Goal: Information Seeking & Learning: Learn about a topic

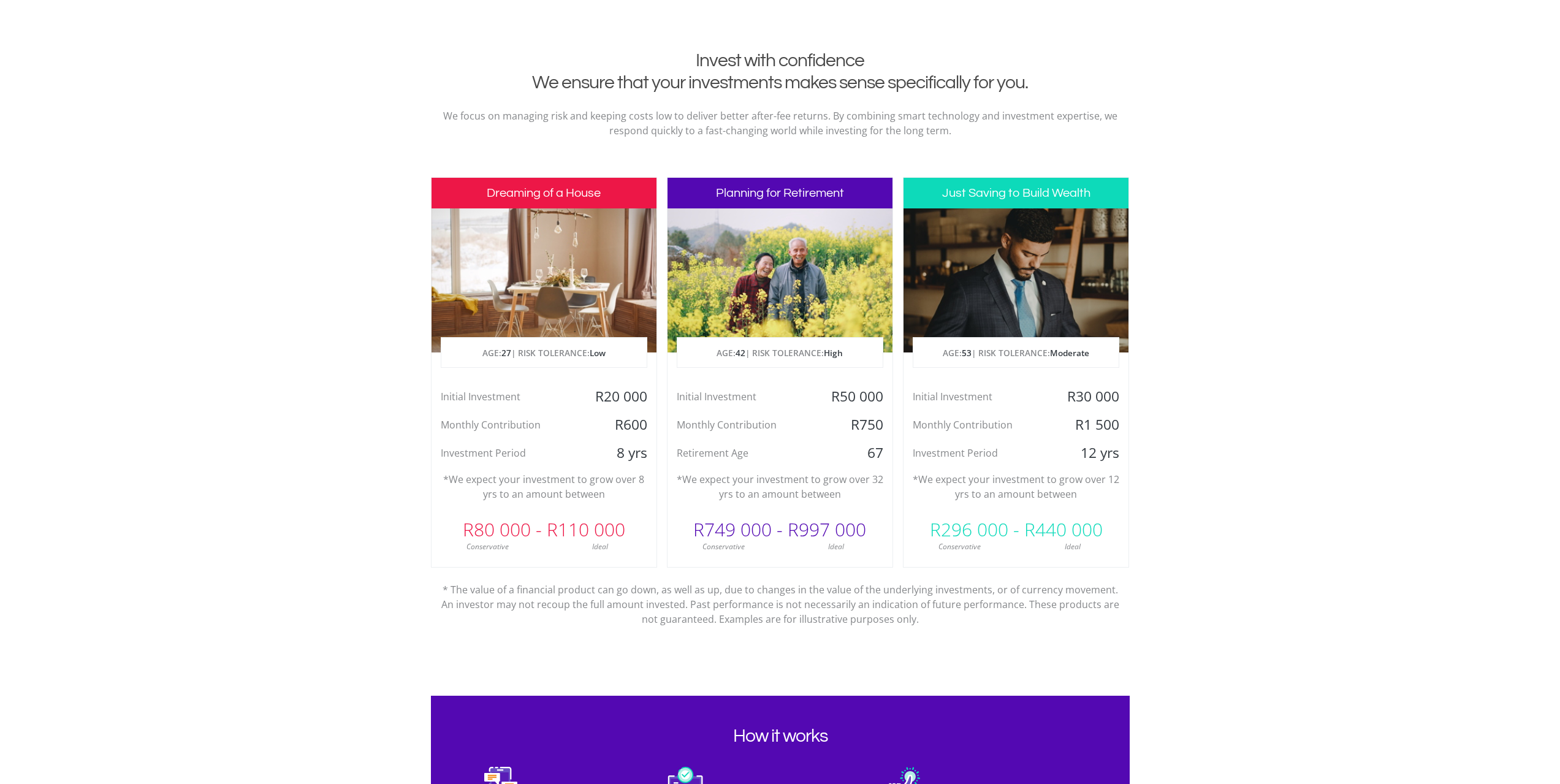
scroll to position [490, 0]
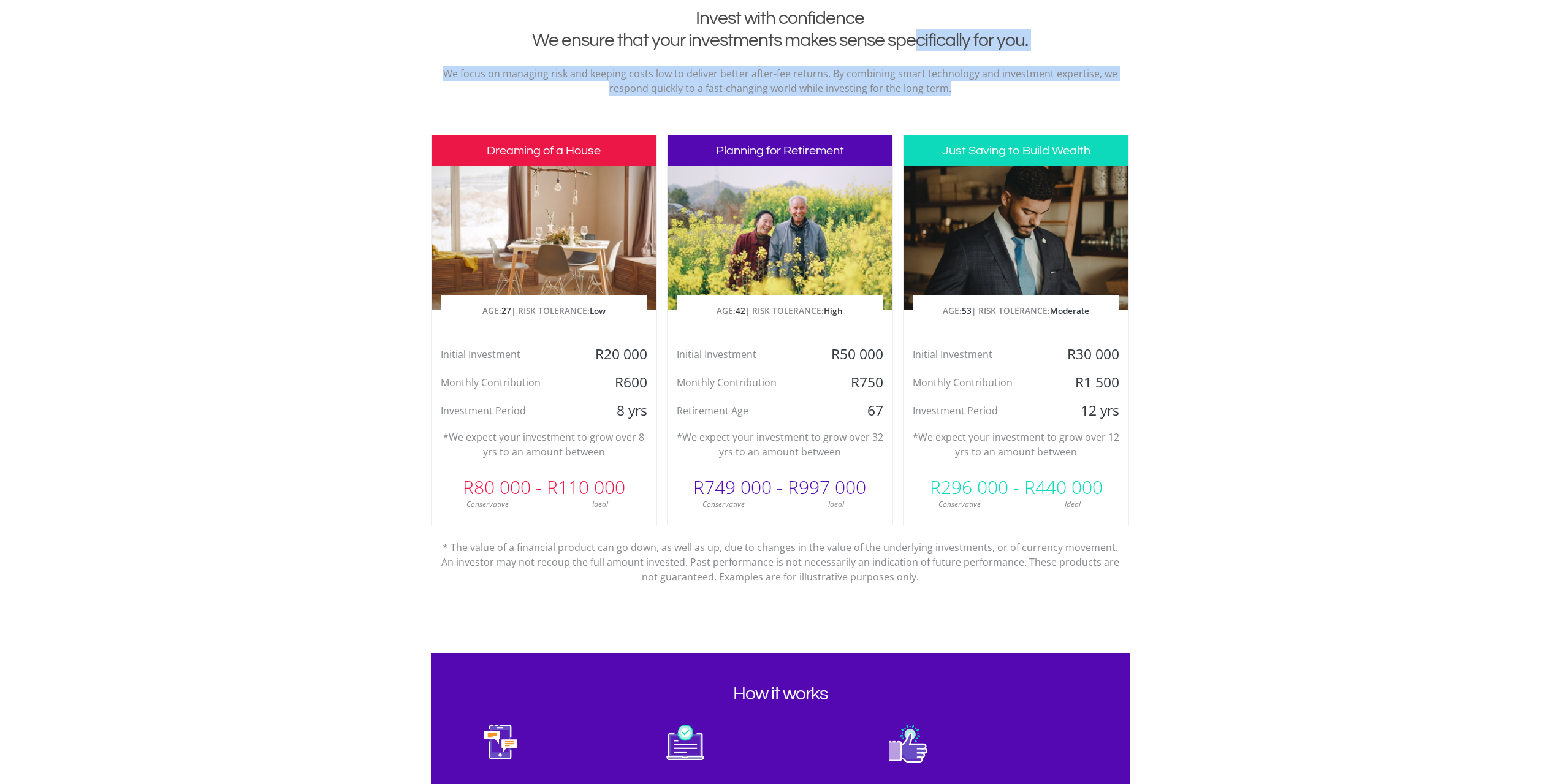
drag, startPoint x: 910, startPoint y: 37, endPoint x: 961, endPoint y: 90, distance: 73.6
click at [961, 90] on div "Invest with confidence We ensure that your investments makes sense specifically…" at bounding box center [780, 56] width 699 height 98
click at [961, 90] on p "We focus on managing risk and keeping costs low to deliver better after-fee ret…" at bounding box center [780, 81] width 680 height 30
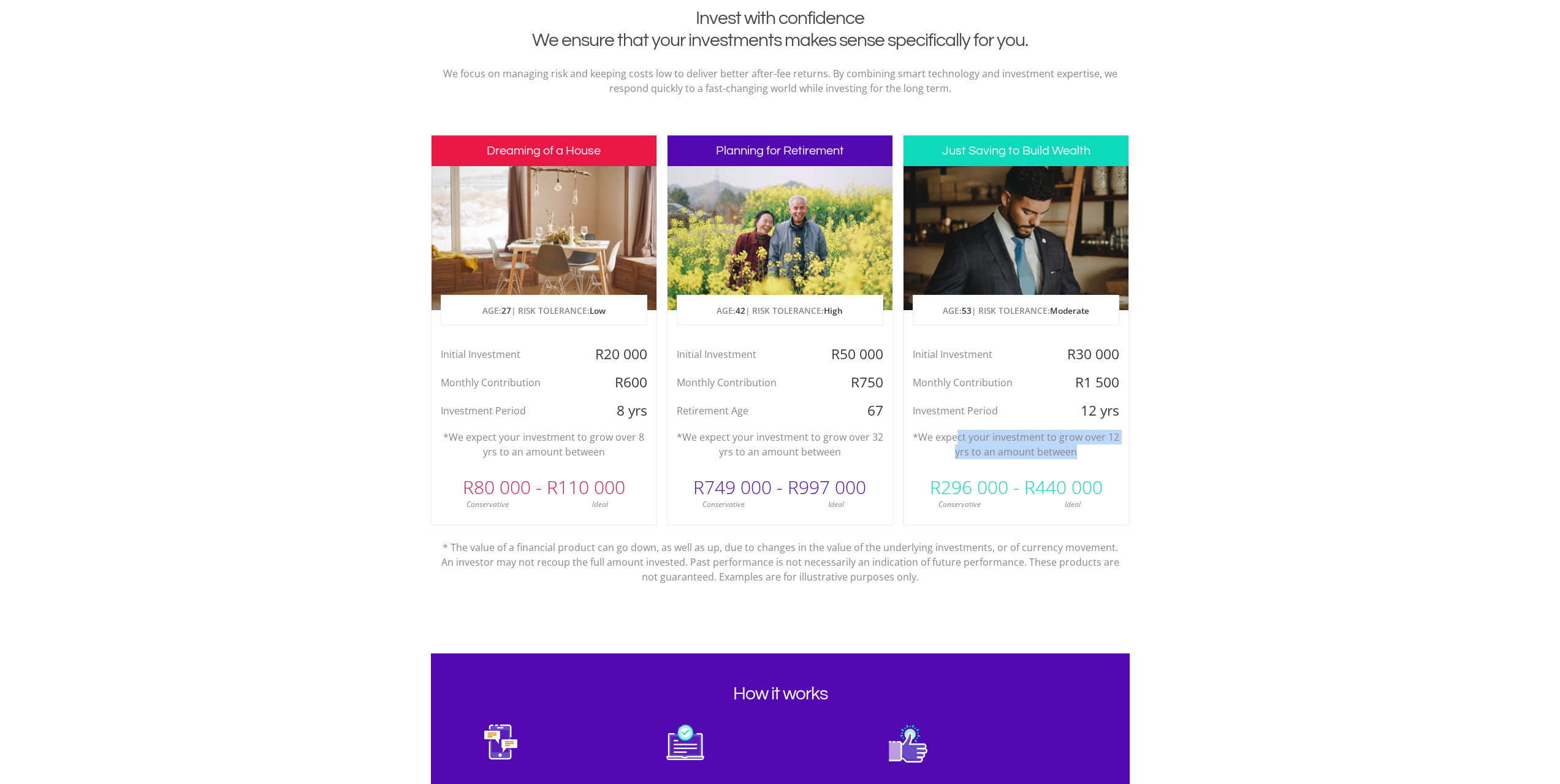
drag, startPoint x: 958, startPoint y: 431, endPoint x: 1104, endPoint y: 448, distance: 147.0
click at [1104, 448] on p "*We expect your investment to grow over 12 yrs to an amount between" at bounding box center [1016, 445] width 207 height 30
drag, startPoint x: 1103, startPoint y: 450, endPoint x: 917, endPoint y: 434, distance: 186.7
click at [917, 434] on p "*We expect your investment to grow over 12 yrs to an amount between" at bounding box center [1016, 445] width 207 height 30
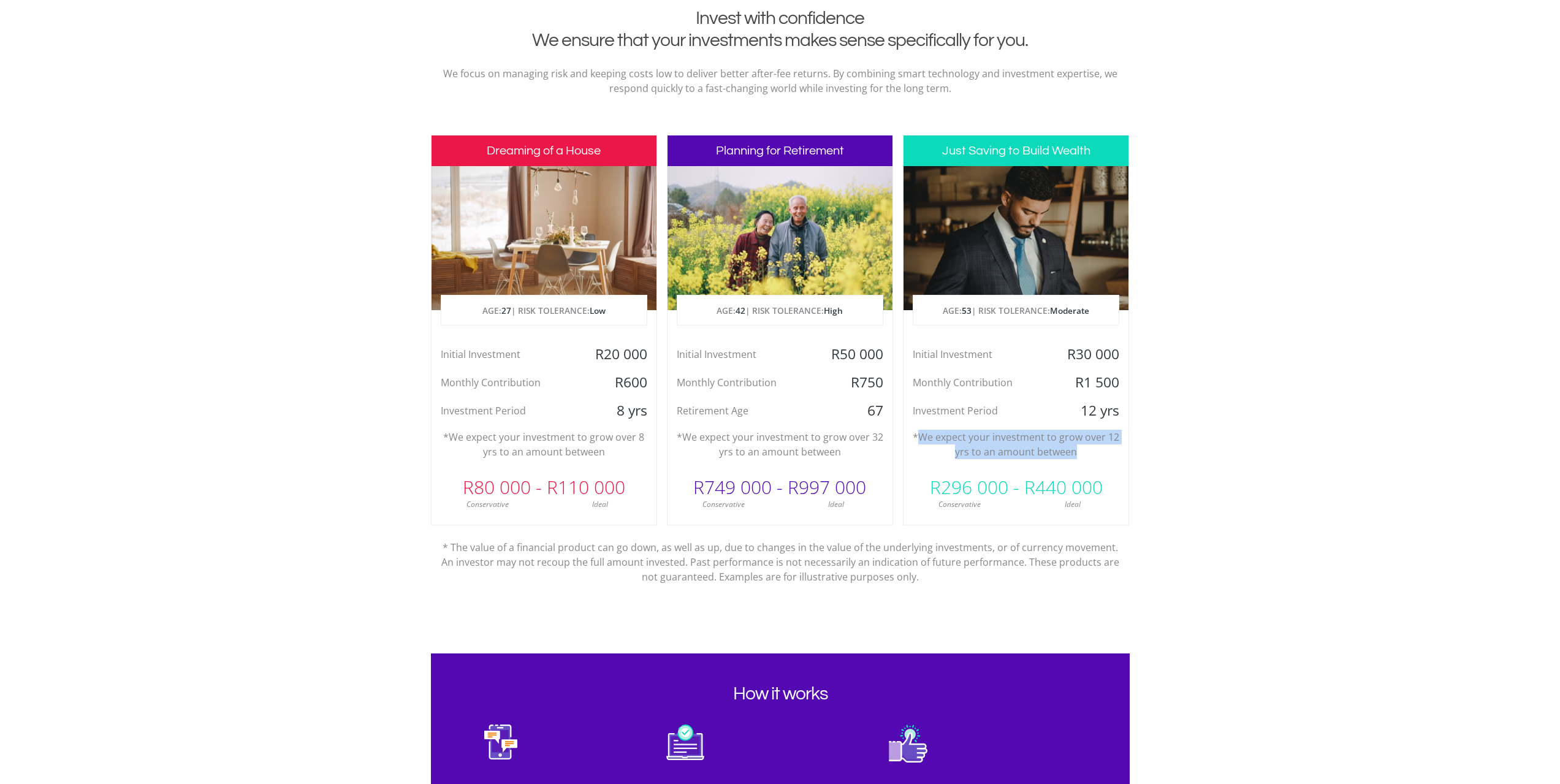
click at [917, 434] on p "*We expect your investment to grow over 12 yrs to an amount between" at bounding box center [1016, 445] width 207 height 30
drag, startPoint x: 925, startPoint y: 494, endPoint x: 1098, endPoint y: 510, distance: 173.7
click at [1098, 510] on div "R296 000 - R440 000 Conservative Ideal" at bounding box center [1016, 489] width 225 height 41
click at [1098, 510] on div "Ideal" at bounding box center [1073, 504] width 113 height 11
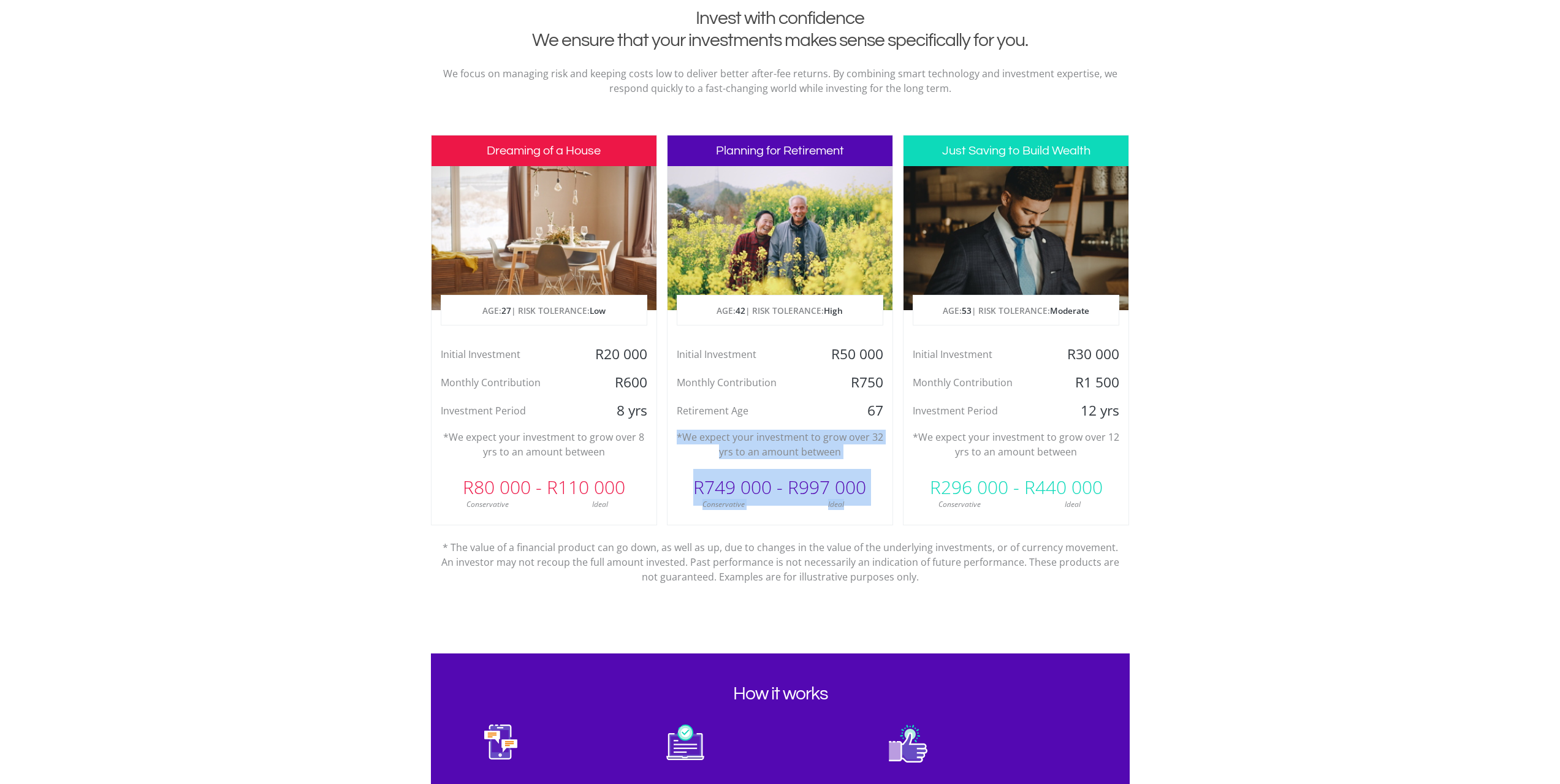
drag, startPoint x: 677, startPoint y: 436, endPoint x: 879, endPoint y: 513, distance: 216.2
click at [879, 513] on div "Planning for Retirement AGE: [DEMOGRAPHIC_DATA] | RISK TOLERANCE: High Initial …" at bounding box center [780, 330] width 226 height 391
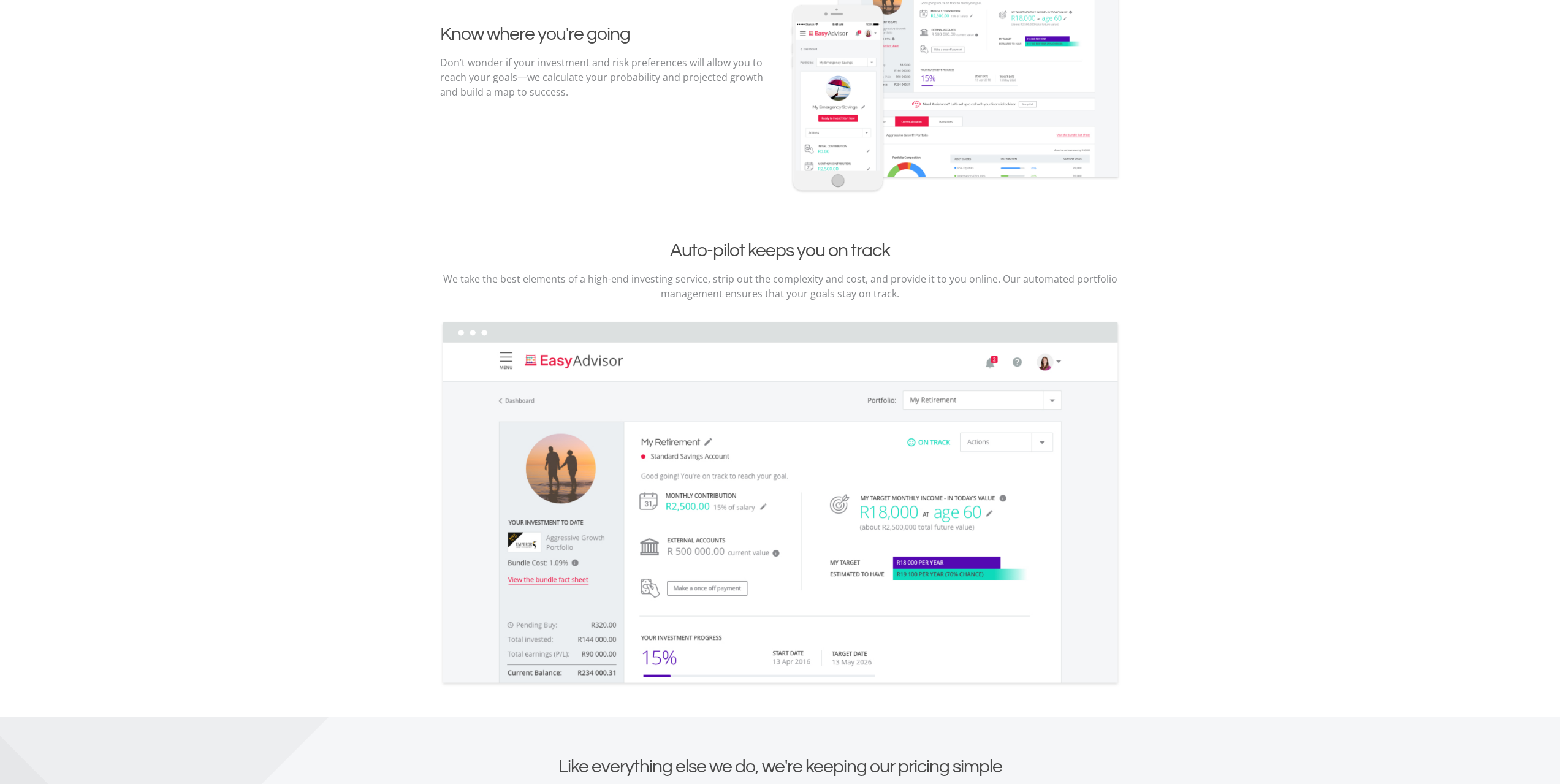
scroll to position [1532, 0]
